Goal: Check status: Check status

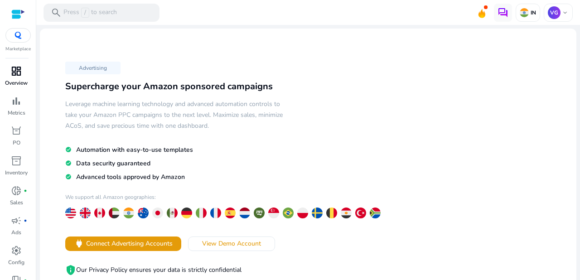
click at [14, 73] on span "dashboard" at bounding box center [16, 71] width 11 height 11
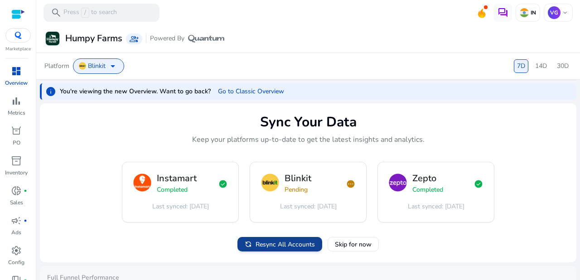
click at [297, 243] on span "Resync All Accounts" at bounding box center [285, 245] width 59 height 10
click at [280, 241] on span "Resync All Accounts" at bounding box center [285, 245] width 59 height 10
click at [292, 244] on span "Resync All Accounts" at bounding box center [285, 245] width 59 height 10
